Goal: Find specific fact: Find contact information

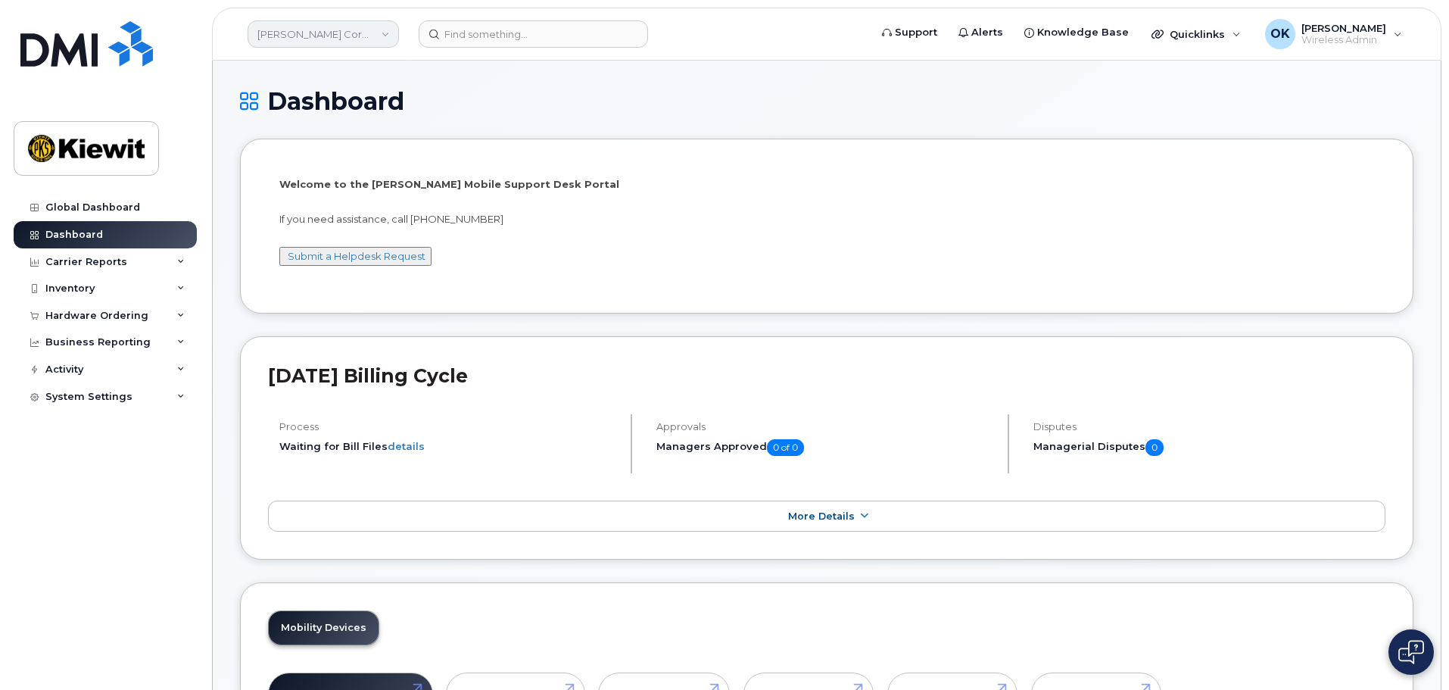
click at [329, 27] on link "Kiewit Corporation" at bounding box center [323, 33] width 151 height 27
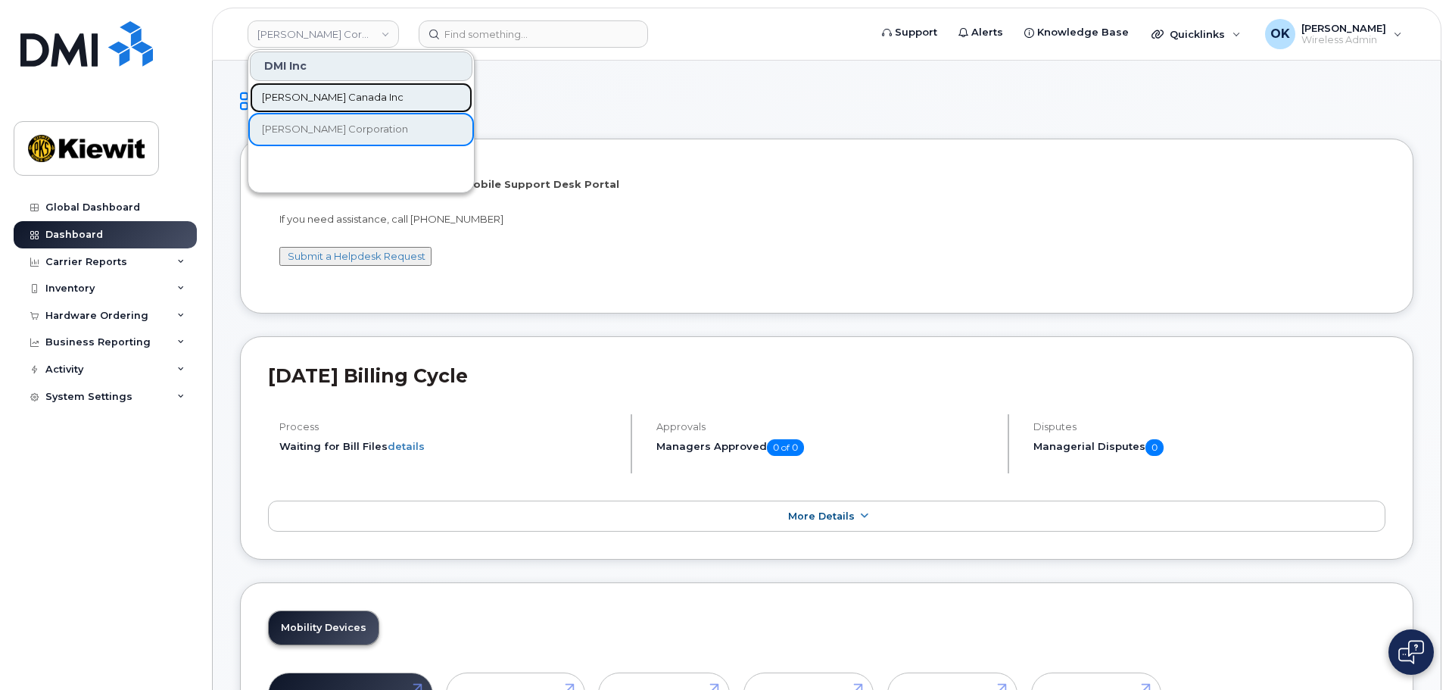
click at [372, 100] on link "[PERSON_NAME] Canada Inc" at bounding box center [361, 98] width 223 height 30
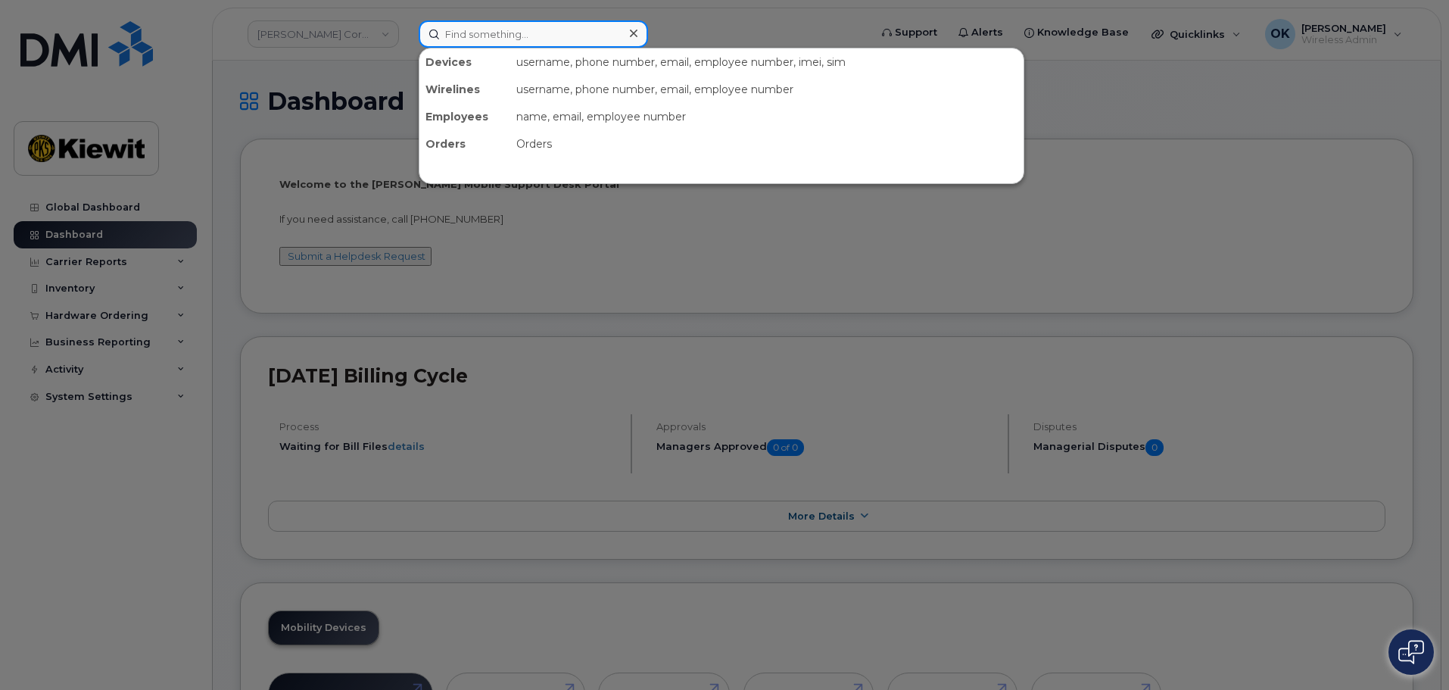
click at [491, 36] on input at bounding box center [533, 33] width 229 height 27
paste input "Rajaie"
type input "Rajaie"
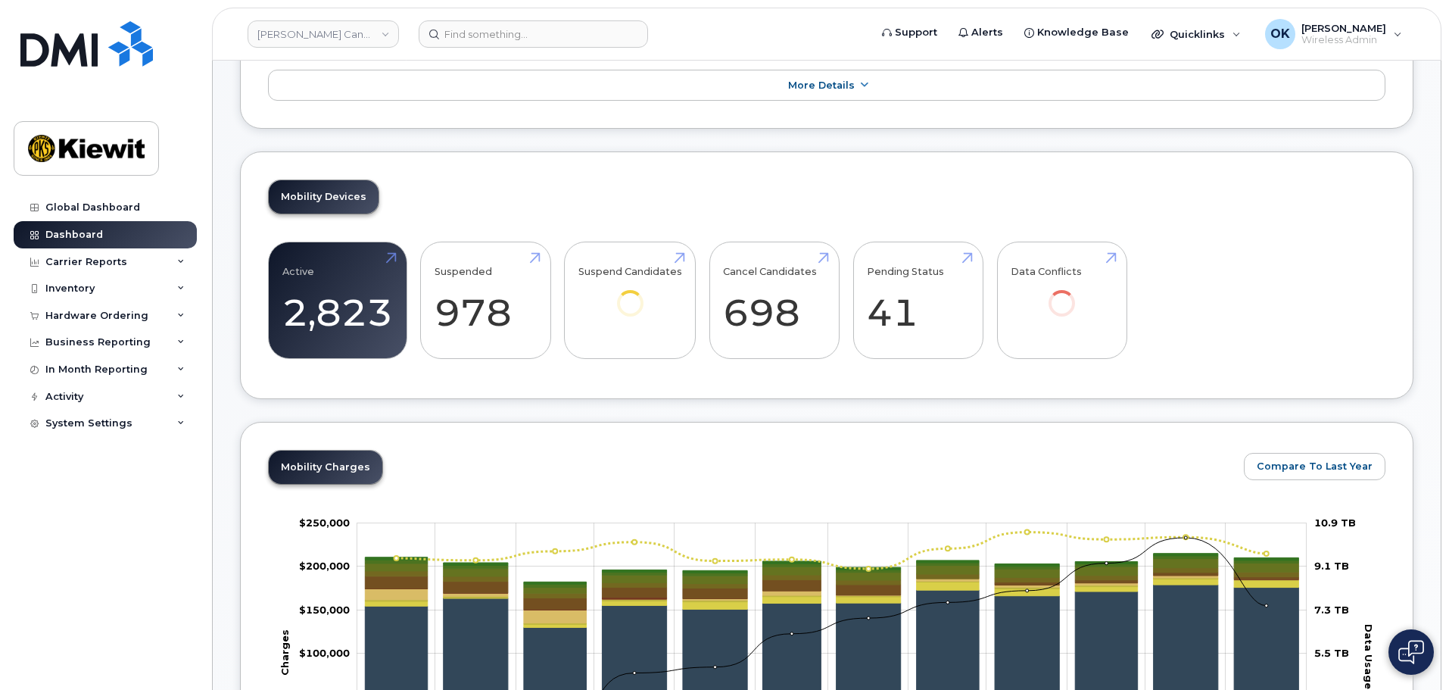
scroll to position [312, 0]
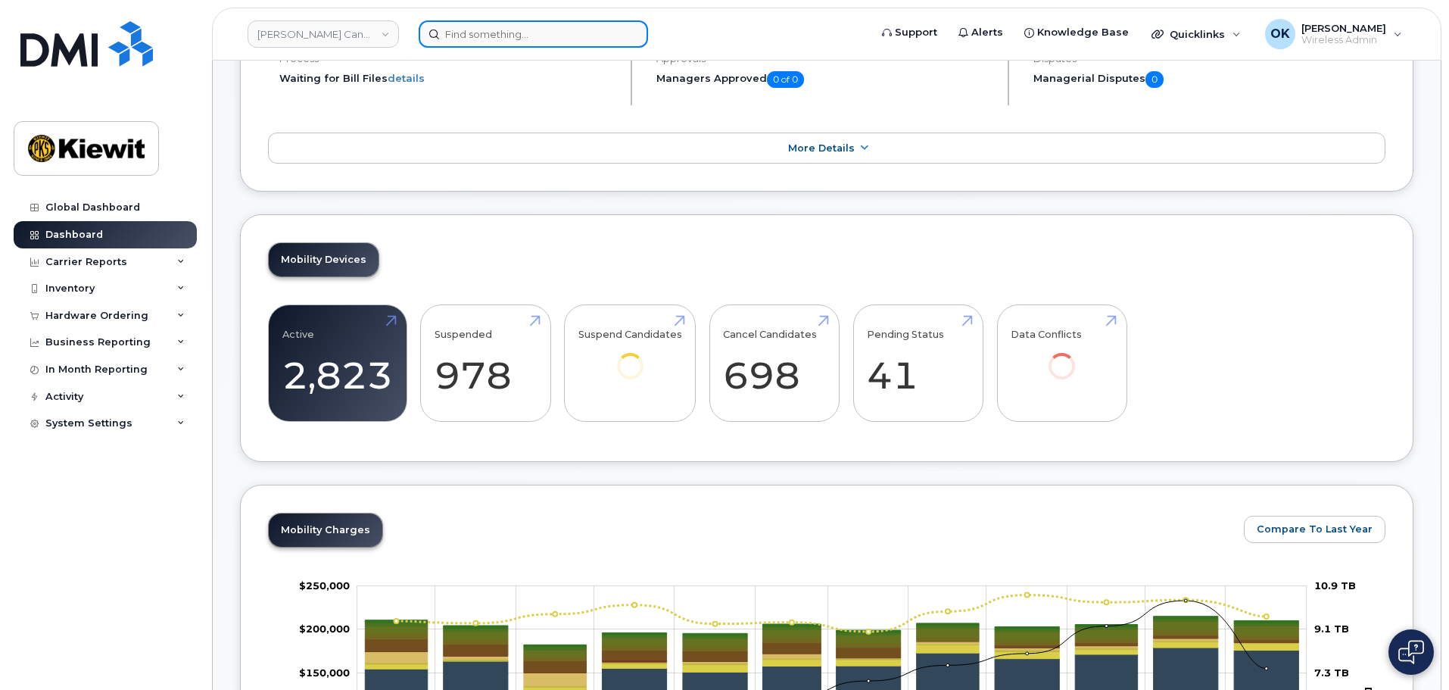
click at [556, 38] on input at bounding box center [533, 33] width 229 height 27
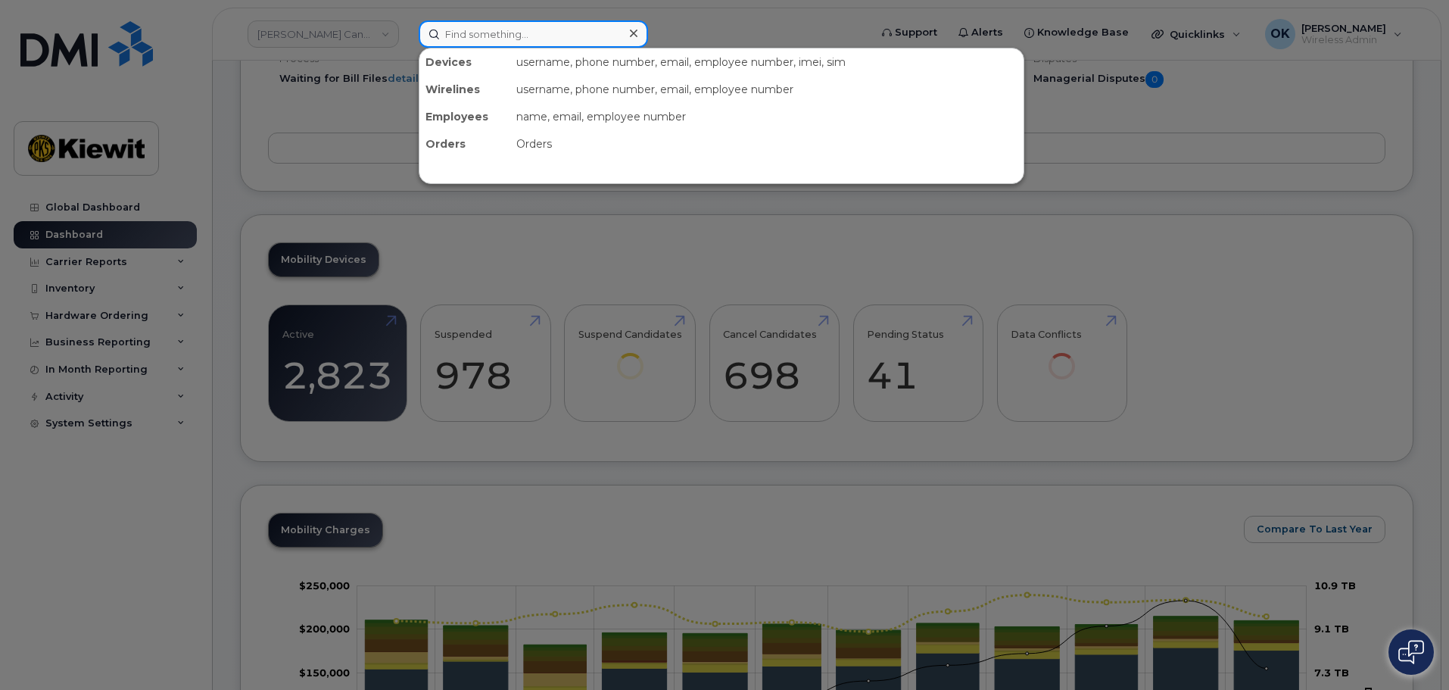
paste input "Rajaie"
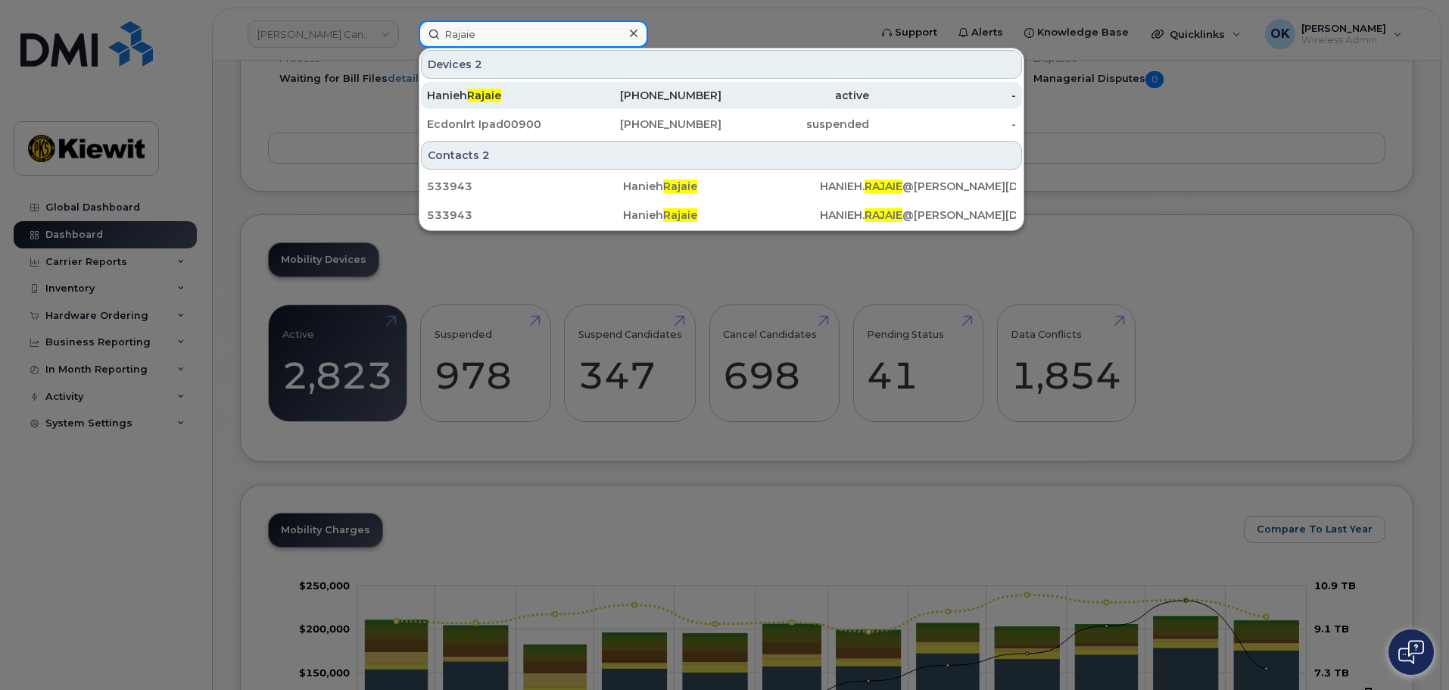
type input "Rajaie"
click at [722, 108] on div "613-558-0194" at bounding box center [796, 95] width 148 height 27
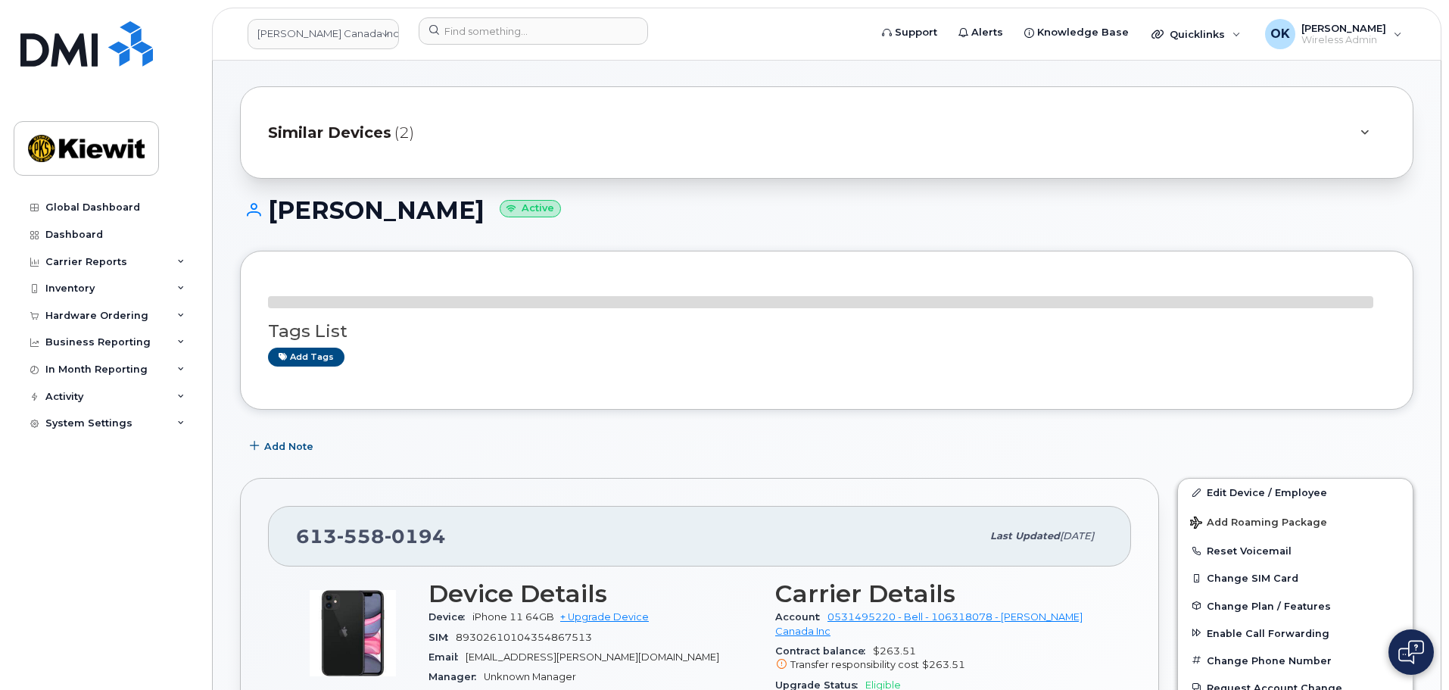
scroll to position [227, 0]
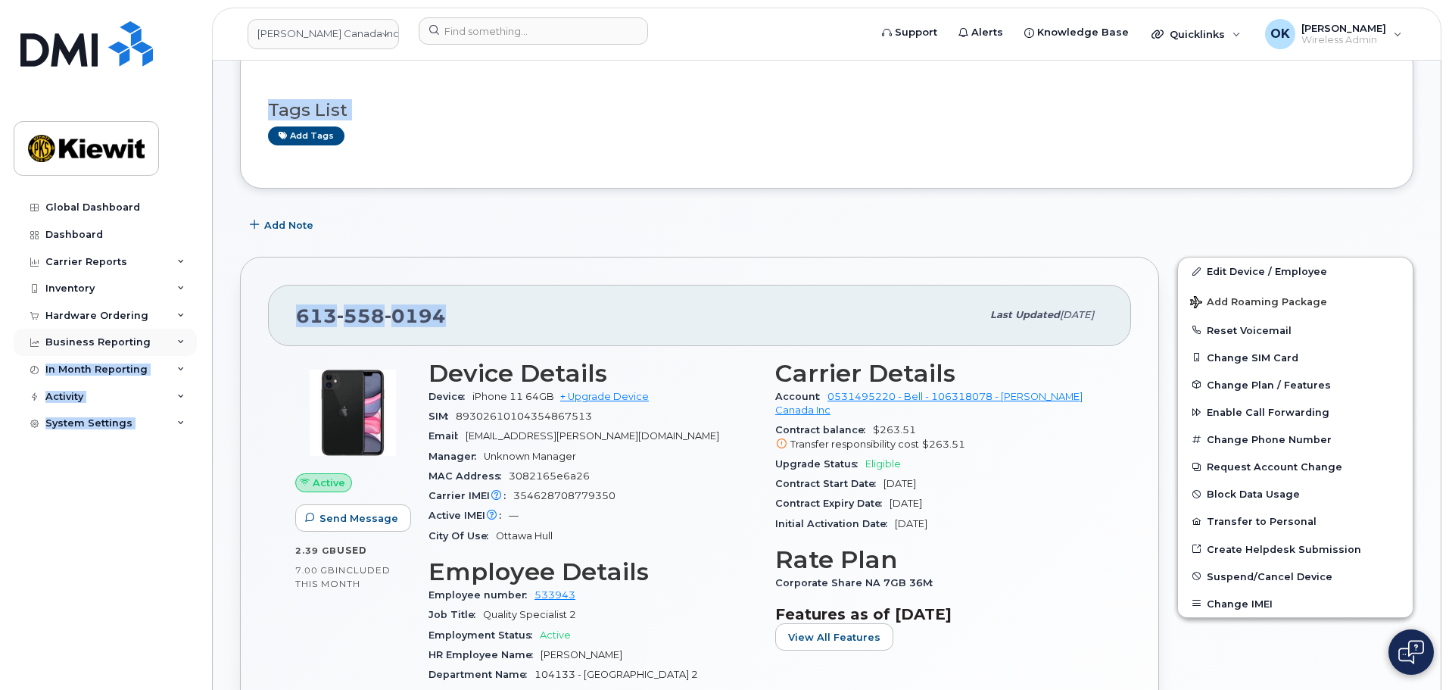
drag, startPoint x: 465, startPoint y: 336, endPoint x: 151, endPoint y: 347, distance: 313.6
drag, startPoint x: 148, startPoint y: 352, endPoint x: 229, endPoint y: 360, distance: 81.4
click at [150, 348] on div "Business Reporting" at bounding box center [105, 342] width 183 height 27
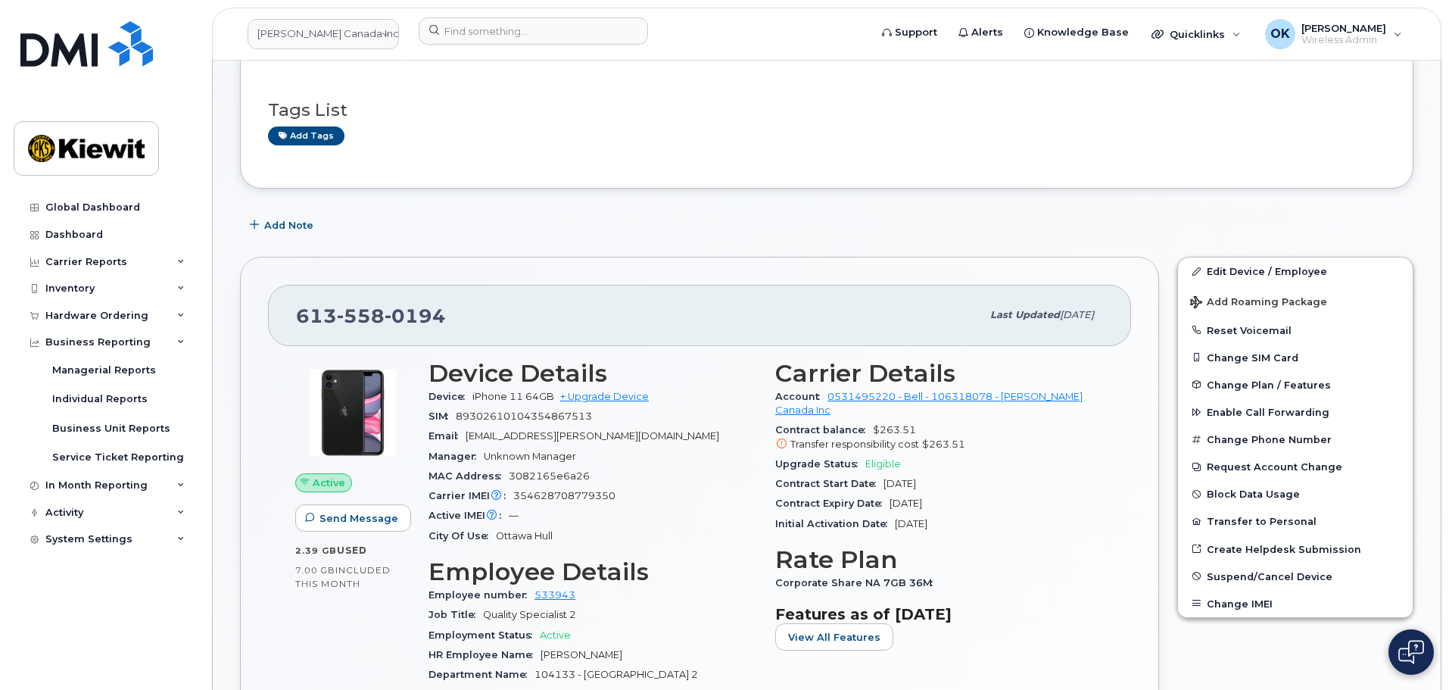
click at [271, 351] on div "Active Send Message 2.39 GB  used 7.00 GB  included this month Device Details D…" at bounding box center [699, 689] width 863 height 687
drag, startPoint x: 463, startPoint y: 307, endPoint x: 289, endPoint y: 299, distance: 174.3
click at [289, 299] on div "[PHONE_NUMBER] Last updated [DATE]" at bounding box center [699, 315] width 863 height 61
copy span "[PHONE_NUMBER]"
click at [606, 226] on div "Add Note" at bounding box center [827, 224] width 1174 height 27
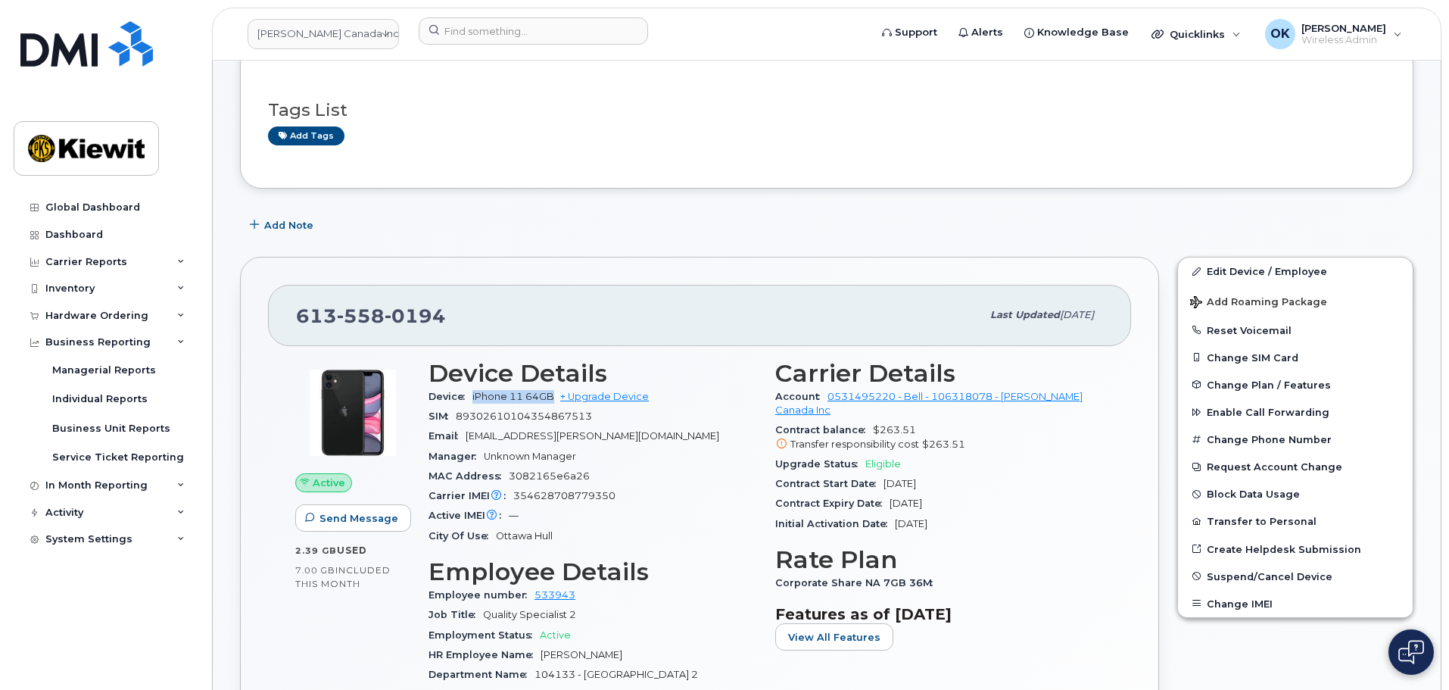
drag, startPoint x: 555, startPoint y: 397, endPoint x: 472, endPoint y: 399, distance: 83.3
click at [472, 399] on div "Device iPhone 11 64GB + Upgrade Device" at bounding box center [593, 397] width 329 height 20
copy span "iPhone 11 64GB"
